Goal: Task Accomplishment & Management: Use online tool/utility

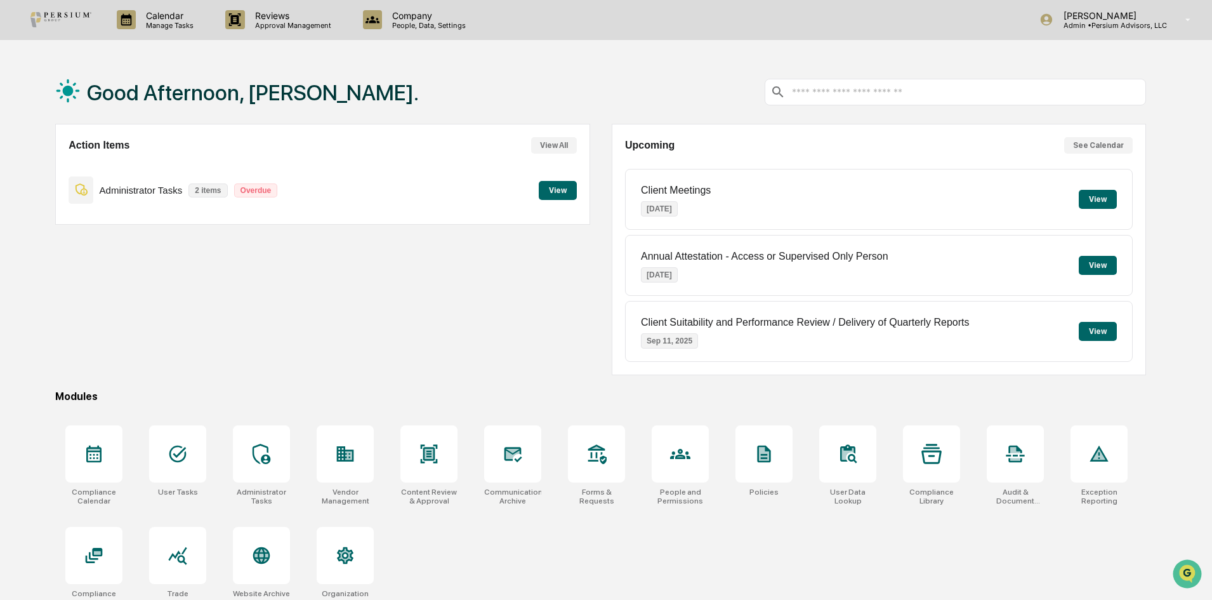
click at [165, 27] on p "Manage Tasks" at bounding box center [168, 25] width 64 height 9
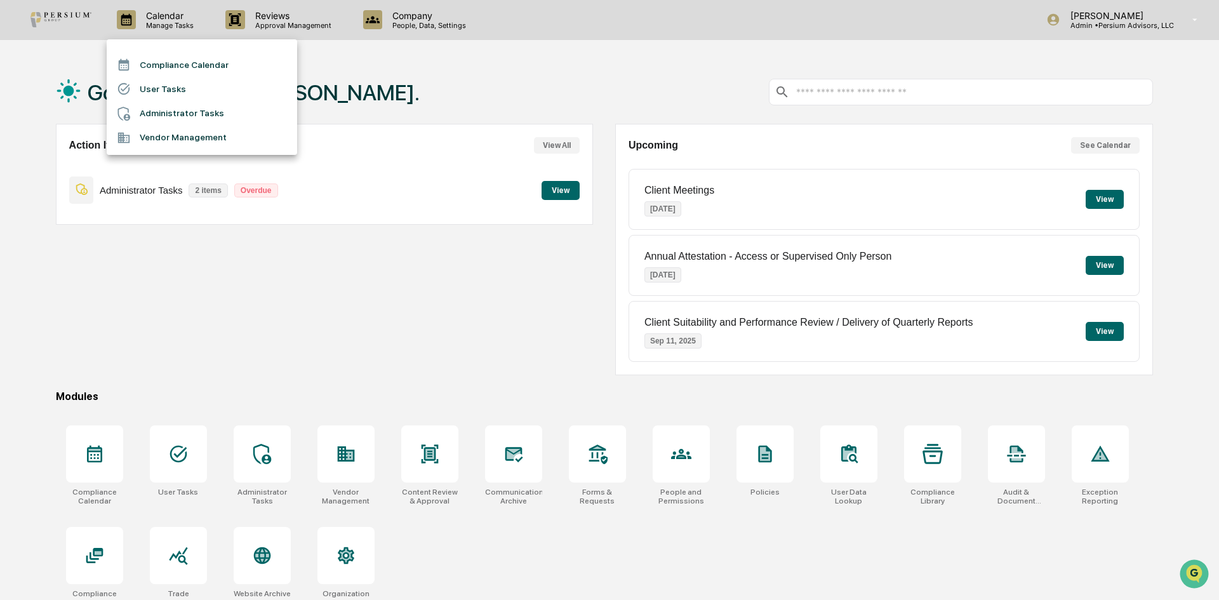
click at [190, 108] on li "Administrator Tasks" at bounding box center [202, 114] width 190 height 24
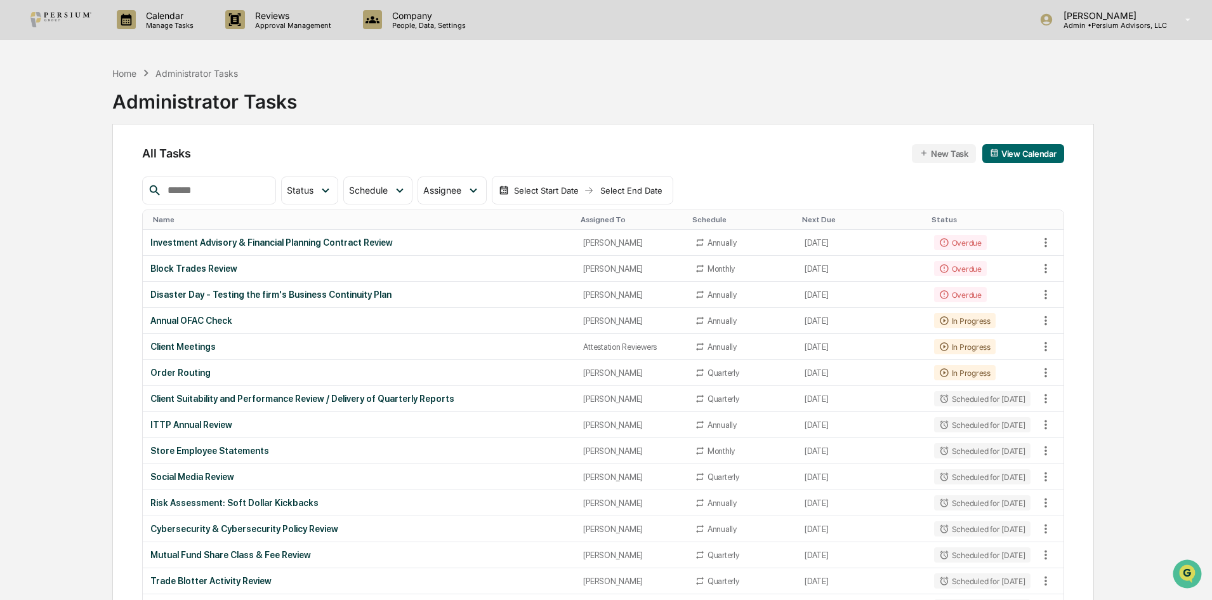
click at [187, 270] on div "Block Trades Review" at bounding box center [359, 268] width 418 height 10
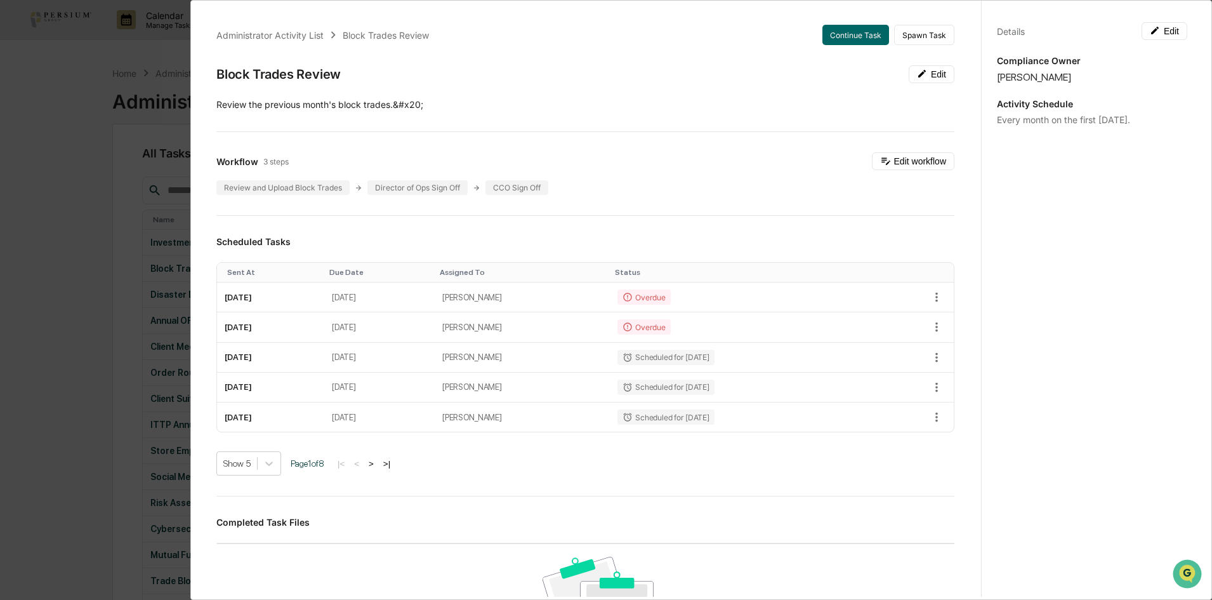
click at [828, 39] on button "Continue Task" at bounding box center [856, 35] width 67 height 20
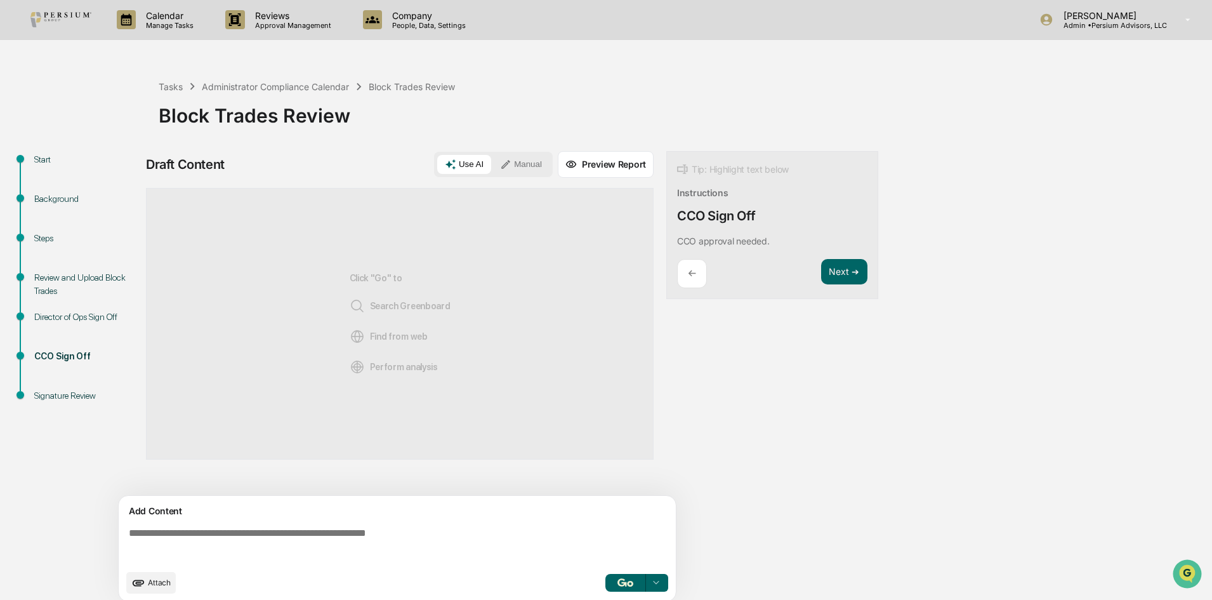
click at [38, 237] on div "Steps" at bounding box center [86, 238] width 104 height 13
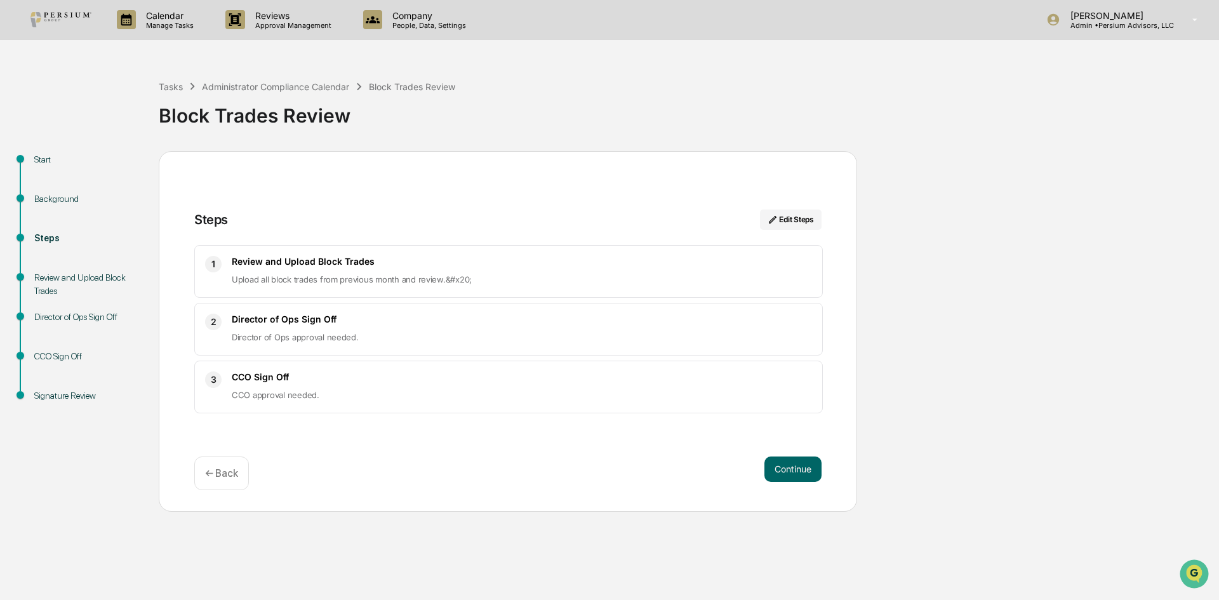
click at [67, 271] on div "Review and Upload Block Trades" at bounding box center [86, 284] width 104 height 27
click at [70, 278] on div "Review and Upload Block Trades" at bounding box center [86, 284] width 104 height 27
click at [221, 469] on p "← Back" at bounding box center [221, 473] width 33 height 12
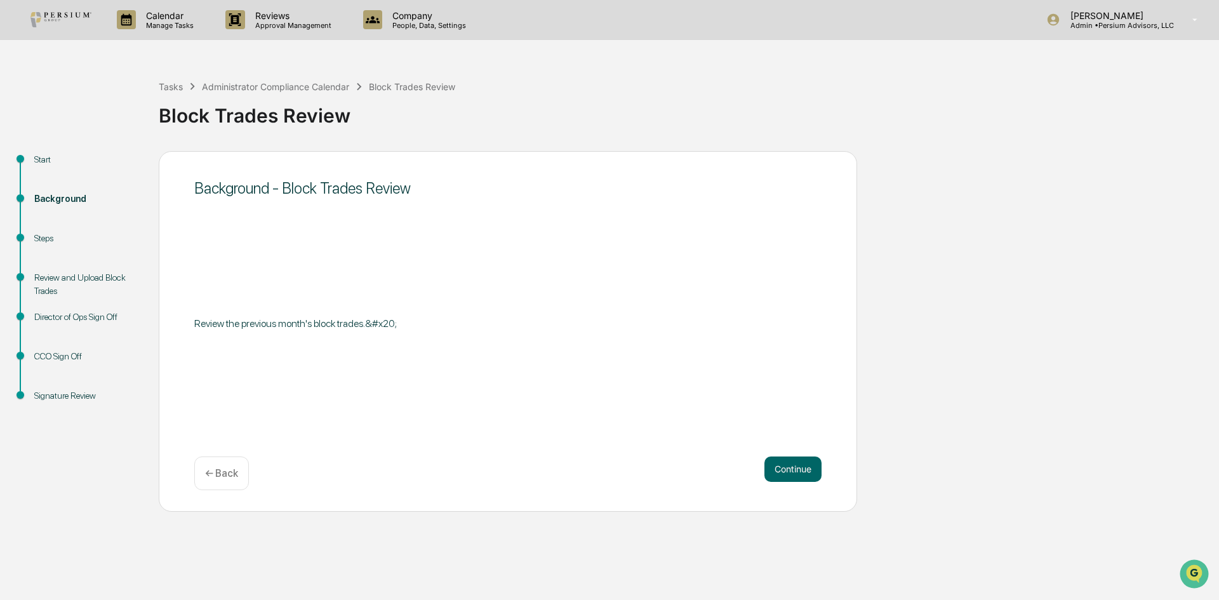
click at [792, 468] on button "Continue" at bounding box center [792, 468] width 57 height 25
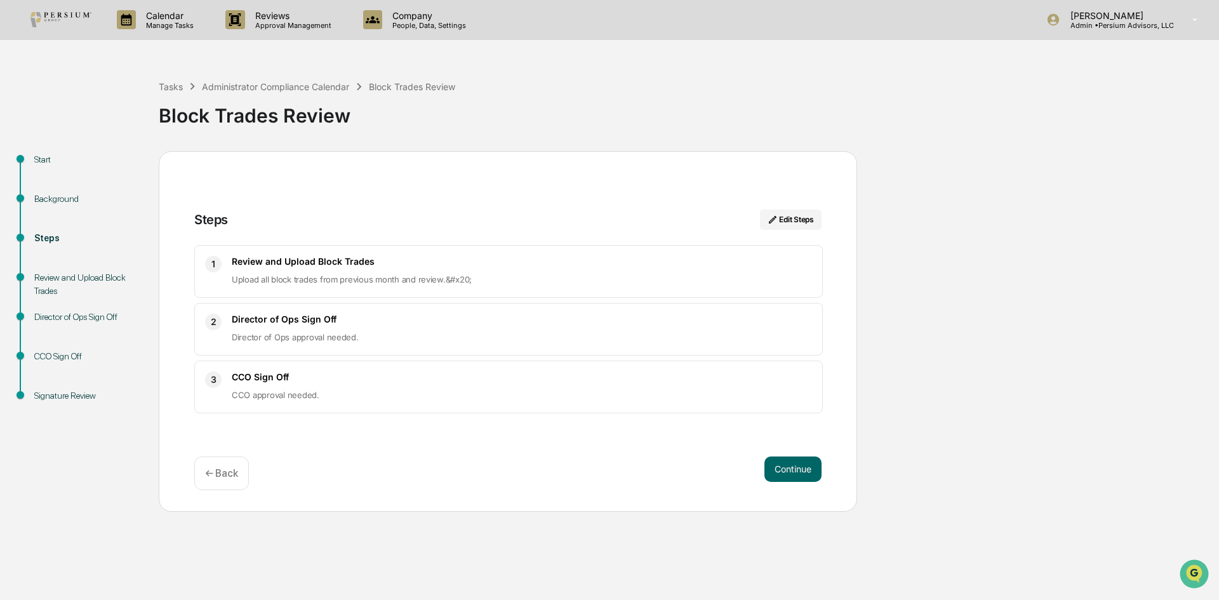
click at [792, 468] on button "Continue" at bounding box center [792, 468] width 57 height 25
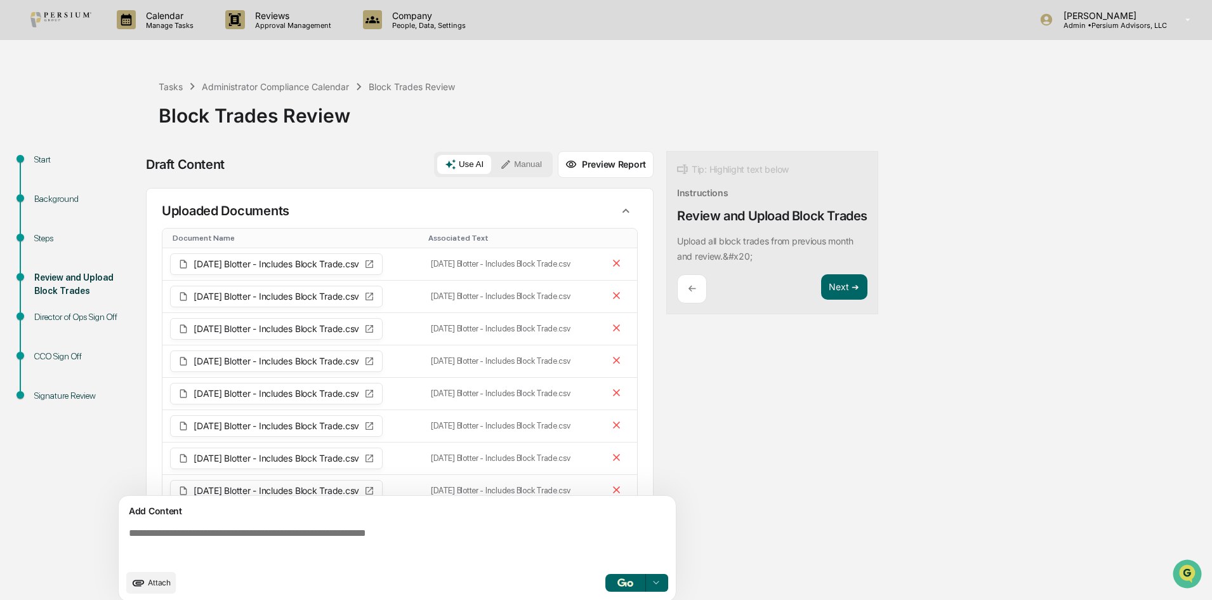
click at [142, 18] on p "Calendar" at bounding box center [168, 15] width 64 height 11
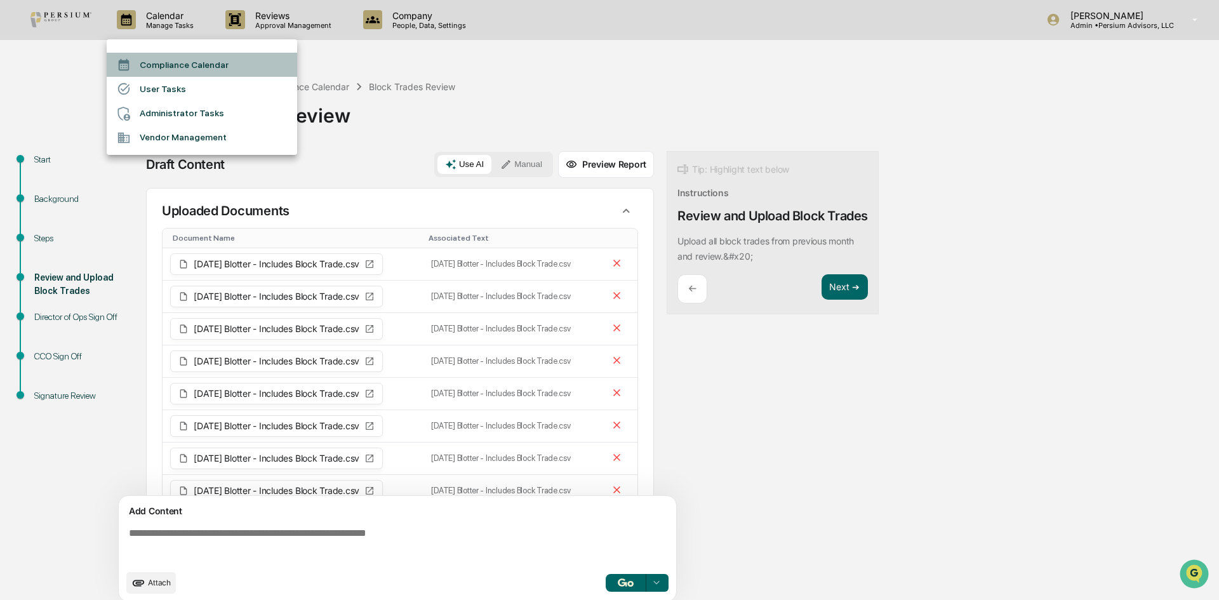
click at [161, 63] on li "Compliance Calendar" at bounding box center [202, 65] width 190 height 24
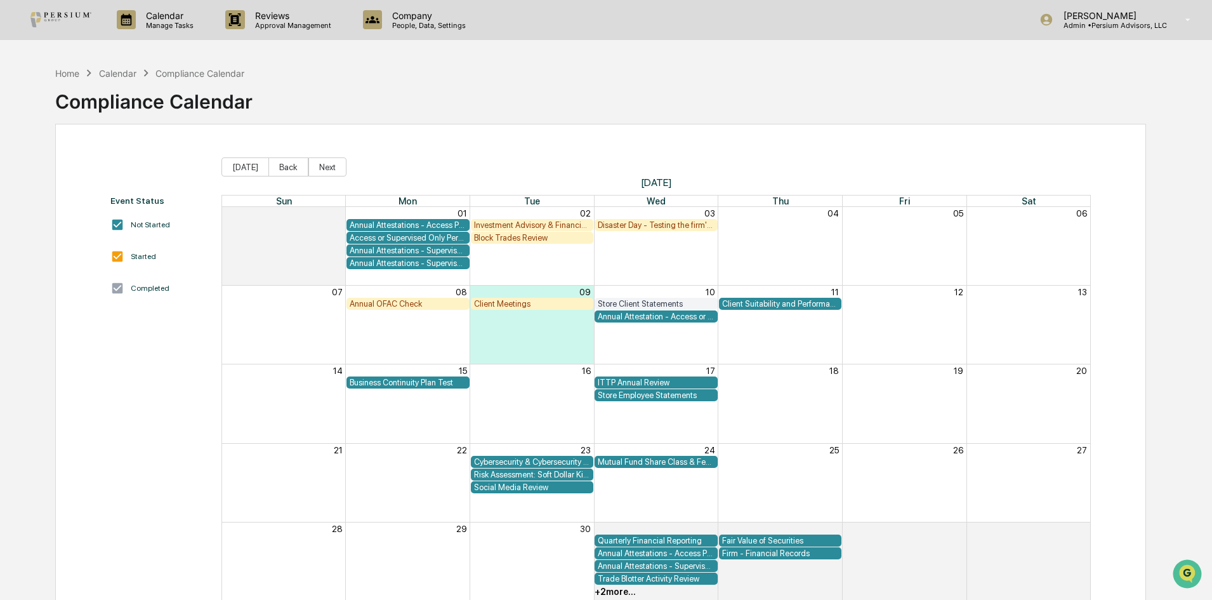
click at [162, 25] on p "Manage Tasks" at bounding box center [168, 25] width 64 height 9
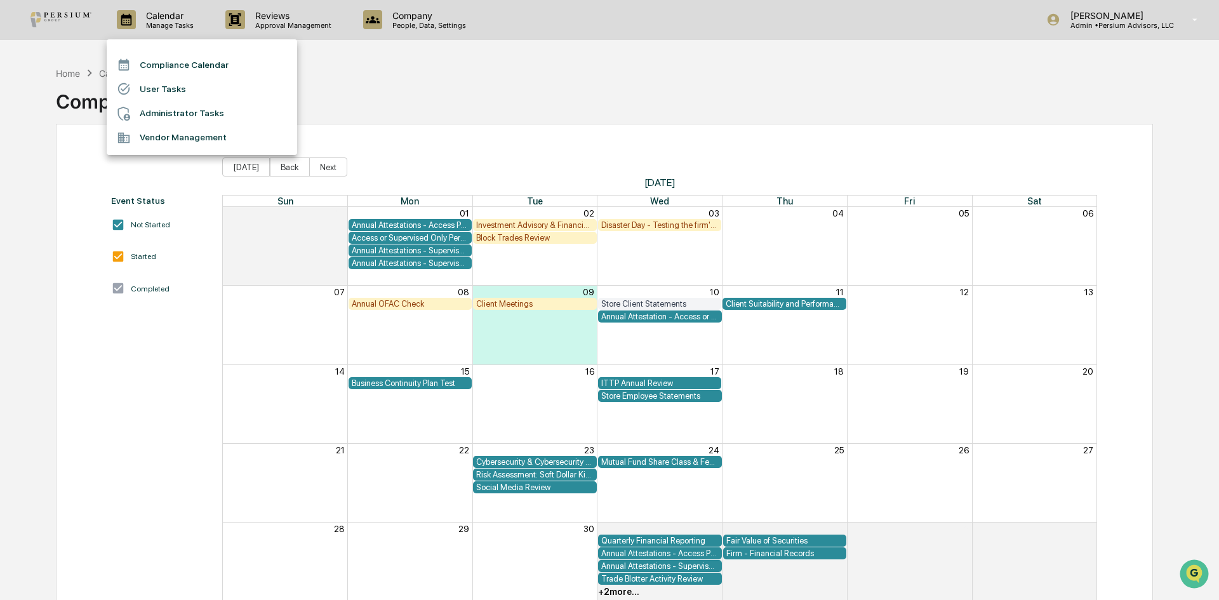
click at [197, 109] on li "Administrator Tasks" at bounding box center [202, 114] width 190 height 24
